Goal: Navigation & Orientation: Go to known website

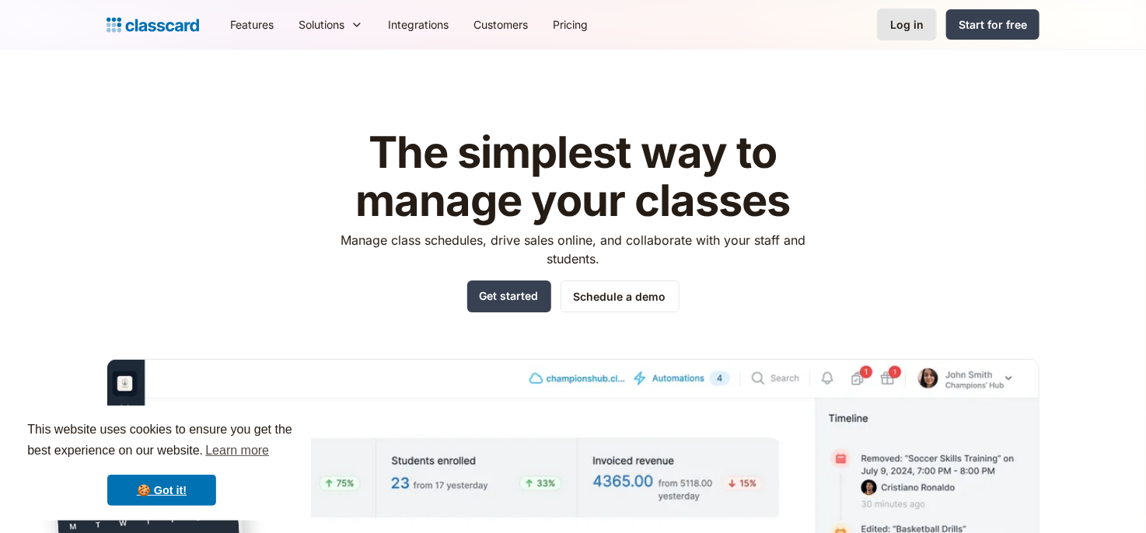
click at [910, 28] on div "Log in" at bounding box center [906, 24] width 33 height 16
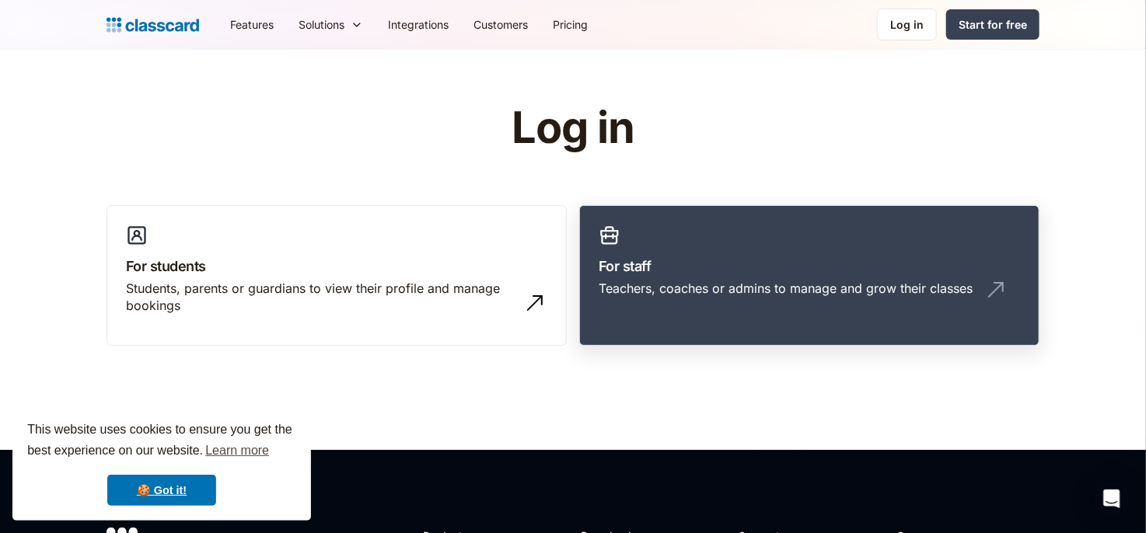
click at [775, 260] on h3 "For staff" at bounding box center [808, 266] width 421 height 21
